Goal: Obtain resource: Obtain resource

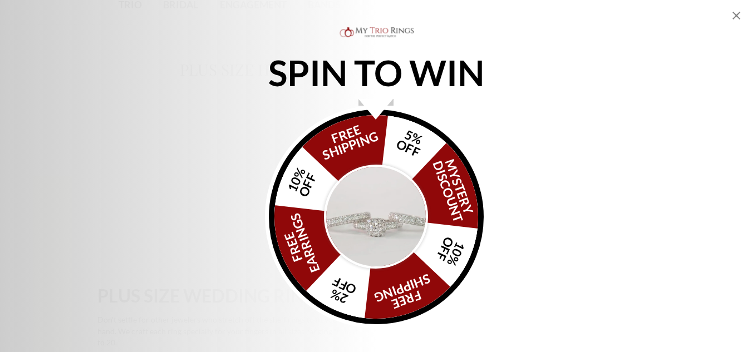
scroll to position [55, 0]
click at [732, 13] on icon "Close popup" at bounding box center [735, 15] width 13 height 13
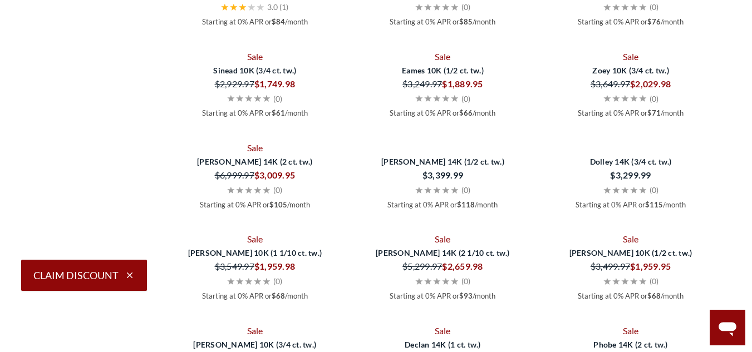
scroll to position [3483, 0]
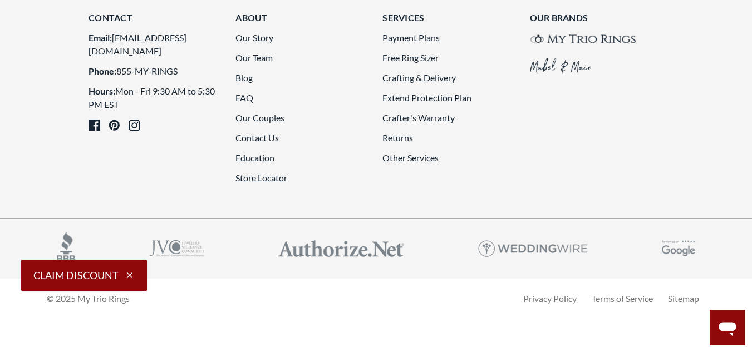
click at [265, 183] on link "Store Locator" at bounding box center [261, 177] width 52 height 11
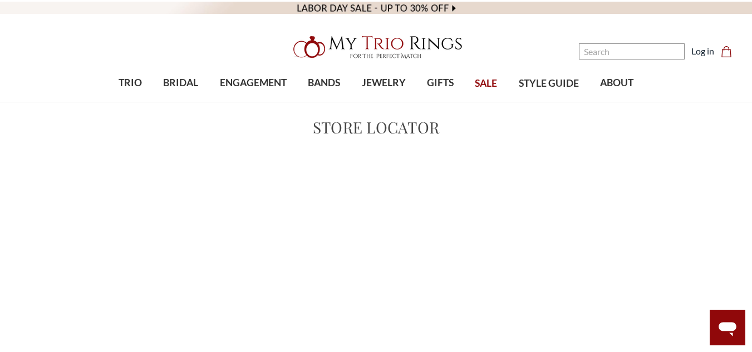
click at [201, 124] on h1 "Store Locator" at bounding box center [376, 127] width 712 height 23
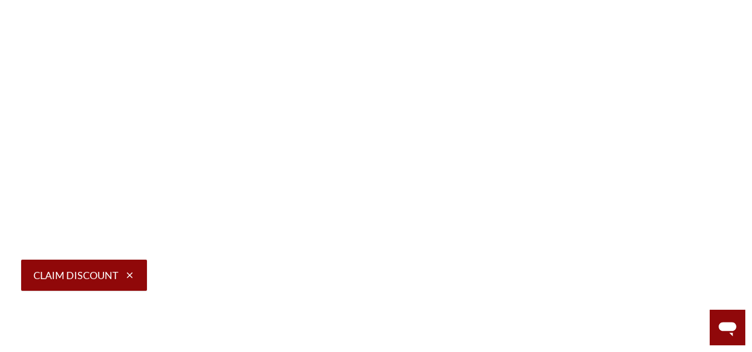
scroll to position [111, 0]
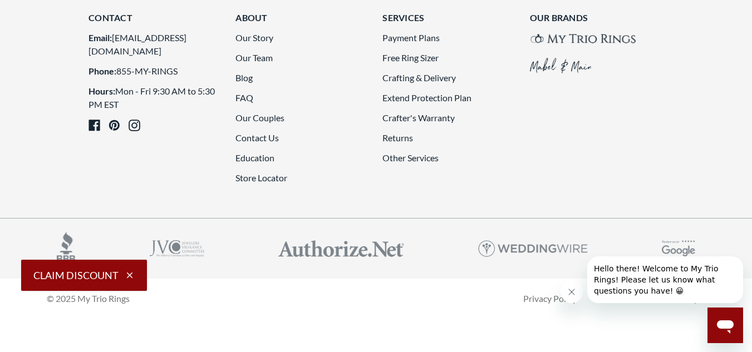
scroll to position [3176, 0]
click at [406, 61] on link "Free Ring Sizer" at bounding box center [410, 57] width 56 height 11
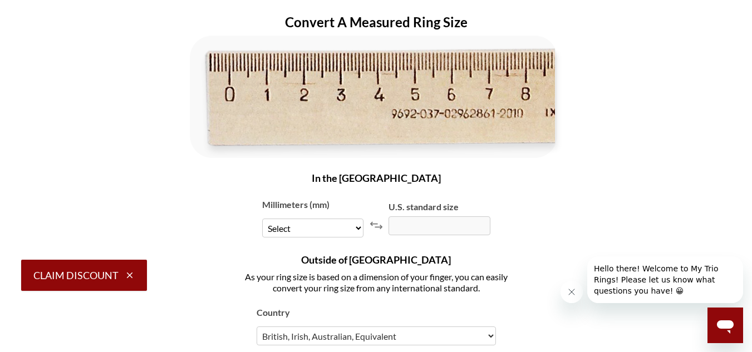
scroll to position [1839, 0]
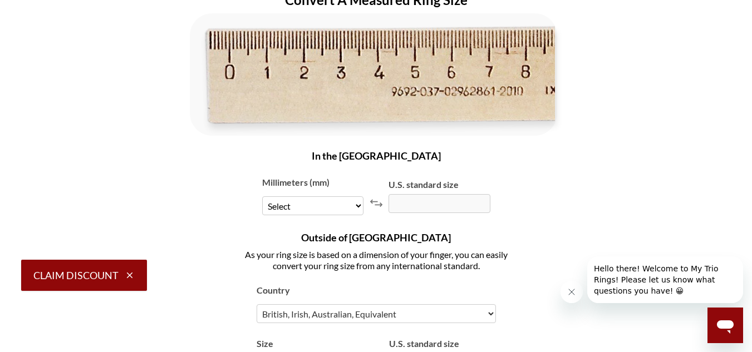
click at [338, 196] on select "Select 11.6 11.8 12 12.2 12.4 12.6 12.9 13.1 13.3 13.5 13.7 13.9 14.1 14.3 14.5…" at bounding box center [313, 205] width 102 height 19
click at [304, 231] on h3 "Outside of [GEOGRAPHIC_DATA]" at bounding box center [375, 237] width 230 height 12
click at [324, 196] on select "Select 11.6 11.8 12 12.2 12.4 12.6 12.9 13.1 13.3 13.5 13.7 13.9 14.1 14.3 14.5…" at bounding box center [313, 205] width 102 height 19
